Goal: Navigation & Orientation: Find specific page/section

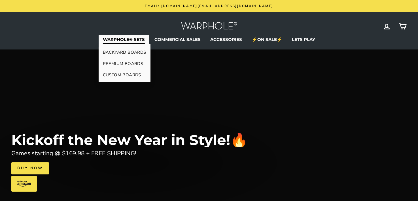
click at [117, 74] on link "CUSTOM BOARDS" at bounding box center [125, 74] width 52 height 11
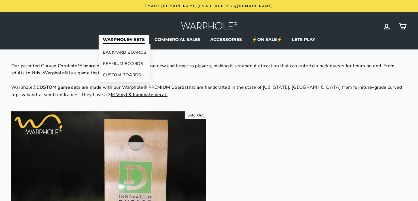
click at [116, 64] on link "PREMIUM BOARDS" at bounding box center [125, 63] width 52 height 11
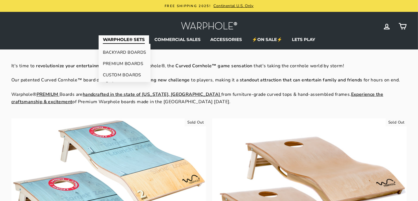
click at [126, 51] on link "BACKYARD BOARDS" at bounding box center [125, 52] width 52 height 11
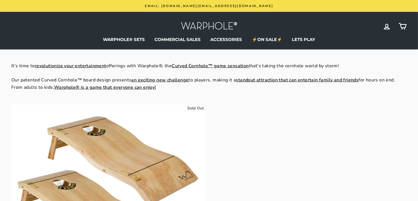
scroll to position [28, 0]
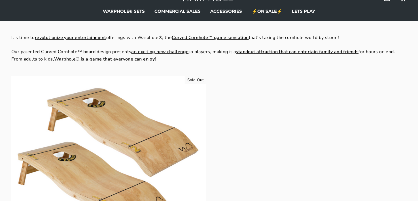
click at [232, 119] on div "Sold Out Warphole® Lightweight Set Regular price $179.98 Sale price $169.98 Sav…" at bounding box center [205, 186] width 401 height 220
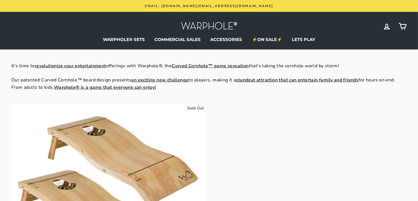
scroll to position [57, 0]
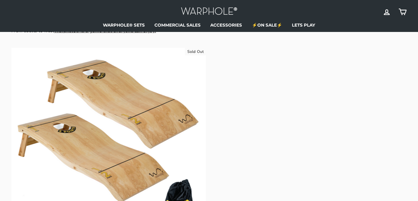
click at [231, 118] on div "Sold Out Warphole® Lightweight Set Regular price $179.98 Sale price $169.98 Sav…" at bounding box center [205, 158] width 401 height 220
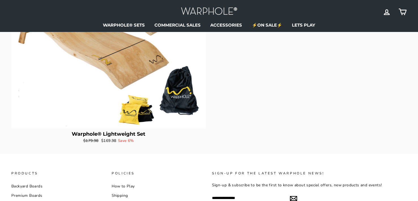
click at [223, 117] on div "Sold Out Warphole® Lightweight Set Regular price $179.98 Sale price $169.98 Sav…" at bounding box center [205, 45] width 401 height 220
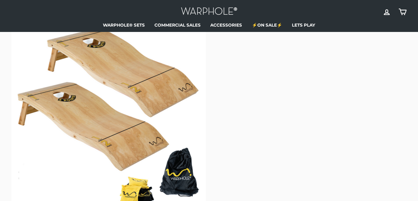
click at [226, 116] on div "Sold Out Warphole® Lightweight Set Regular price $179.98 Sale price $169.98 Sav…" at bounding box center [205, 126] width 401 height 220
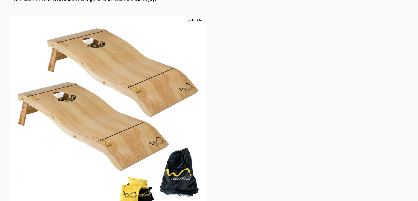
scroll to position [31, 0]
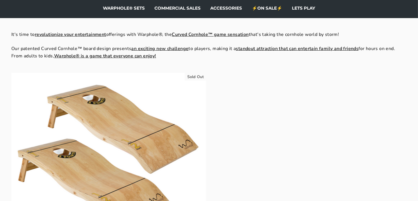
click at [226, 116] on div "Sold Out Warphole® Lightweight Set Regular price $179.98 Sale price $169.98 Sav…" at bounding box center [205, 183] width 401 height 220
click at [270, 106] on div "Sold Out Warphole® Lightweight Set Regular price $179.98 Sale price $169.98 Sav…" at bounding box center [205, 183] width 401 height 220
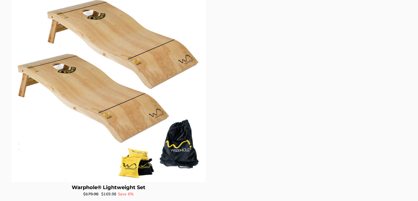
scroll to position [3, 0]
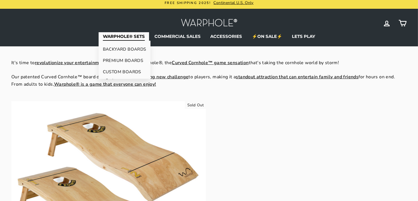
click at [113, 71] on link "CUSTOM BOARDS" at bounding box center [125, 71] width 52 height 11
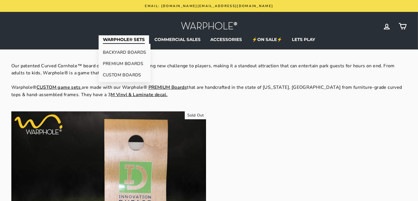
click at [121, 63] on link "PREMIUM BOARDS" at bounding box center [125, 63] width 52 height 11
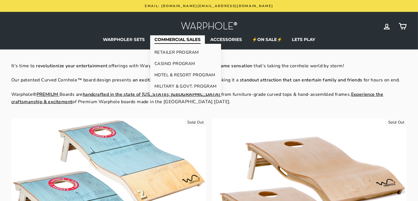
click at [170, 52] on link "RETAILER PROGRAM" at bounding box center [185, 52] width 71 height 11
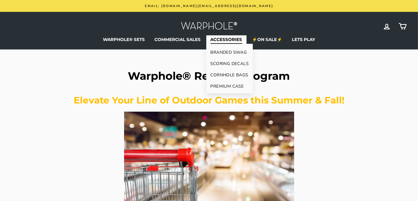
click at [226, 53] on link "BRANDED SWAG" at bounding box center [229, 52] width 47 height 11
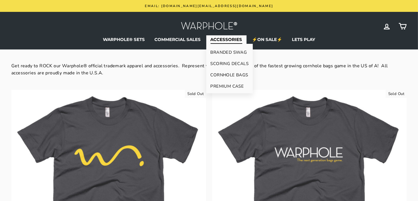
click at [222, 63] on link "SCORING DECALS" at bounding box center [229, 63] width 47 height 11
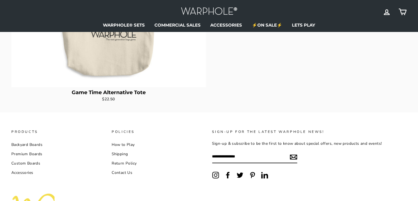
scroll to position [1122, 0]
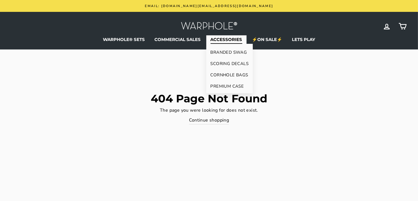
click at [223, 84] on link "PREMIUM CASE" at bounding box center [229, 86] width 47 height 11
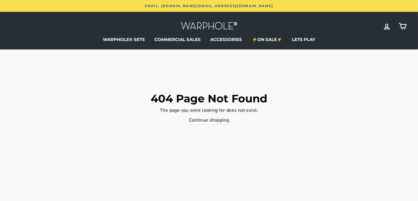
click at [390, 107] on p "The page you were looking for does not exist." at bounding box center [208, 110] width 395 height 7
